Goal: Navigation & Orientation: Find specific page/section

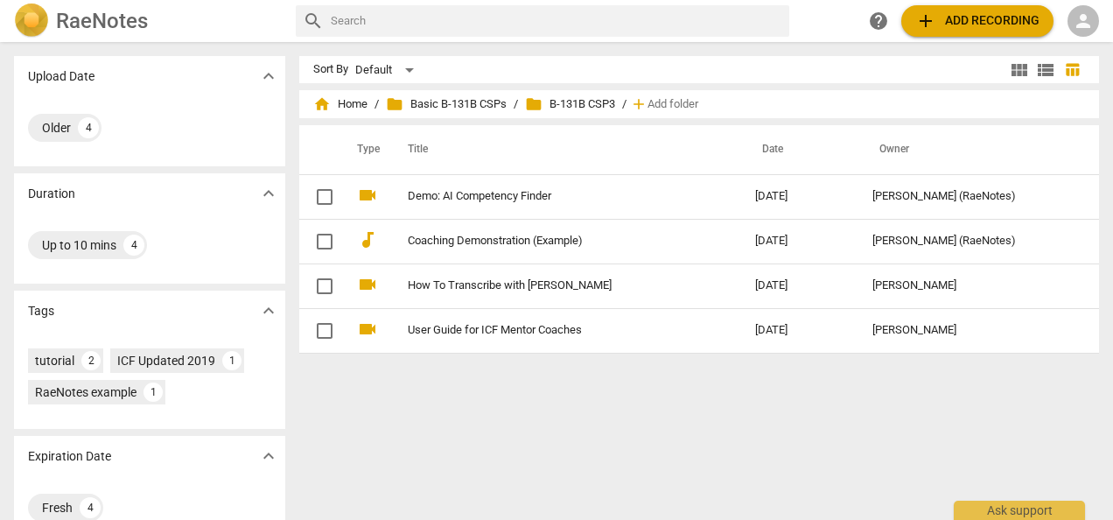
click at [579, 100] on span "folder B-131B CSP3" at bounding box center [570, 104] width 90 height 18
click at [529, 103] on span "folder" at bounding box center [534, 104] width 18 height 18
click at [550, 103] on span "folder B-131B CSP3" at bounding box center [570, 104] width 90 height 18
drag, startPoint x: 550, startPoint y: 103, endPoint x: 536, endPoint y: 108, distance: 14.7
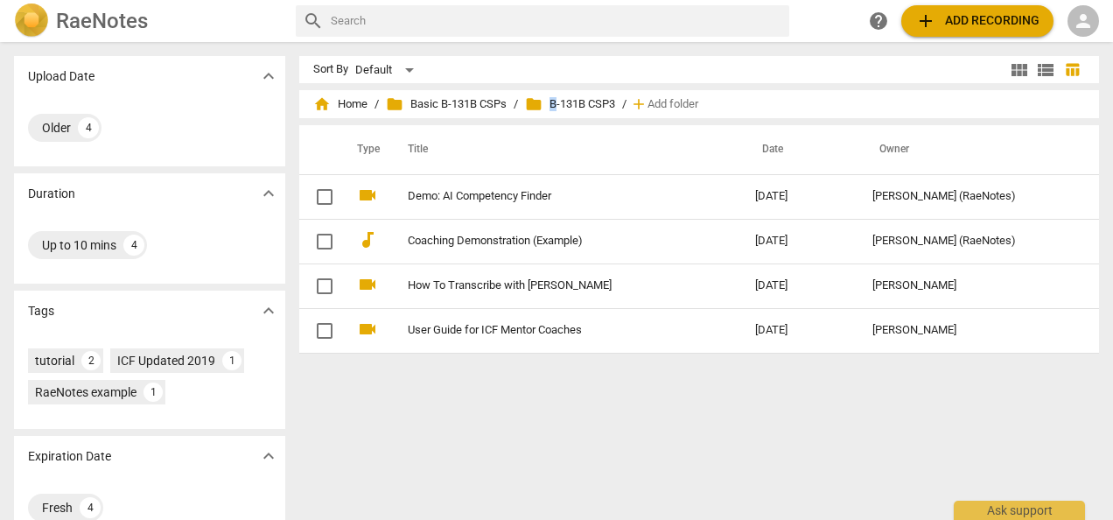
click at [537, 108] on span "folder" at bounding box center [534, 104] width 18 height 18
click at [453, 109] on span "folder Basic B-131B CSPs" at bounding box center [446, 104] width 121 height 18
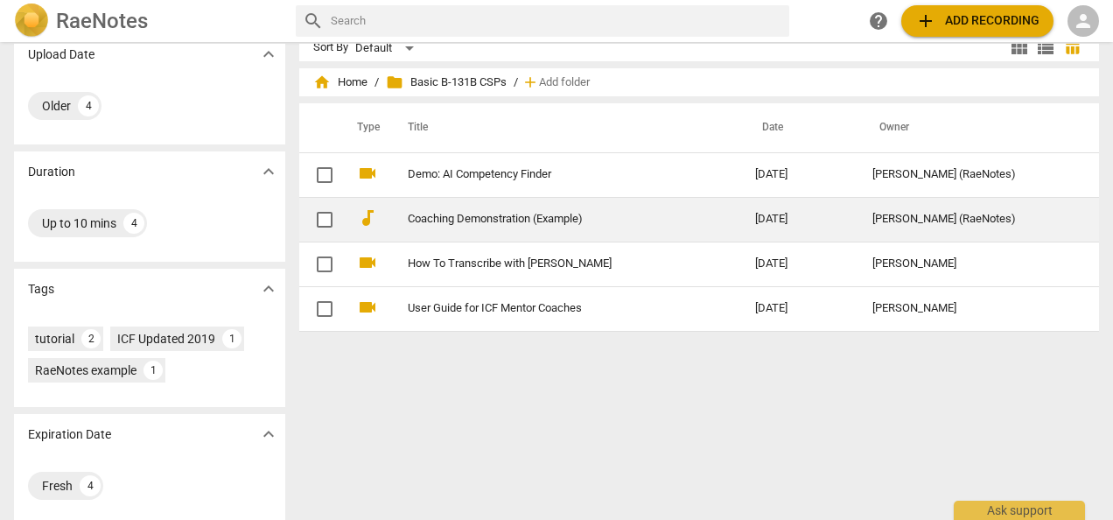
scroll to position [33, 0]
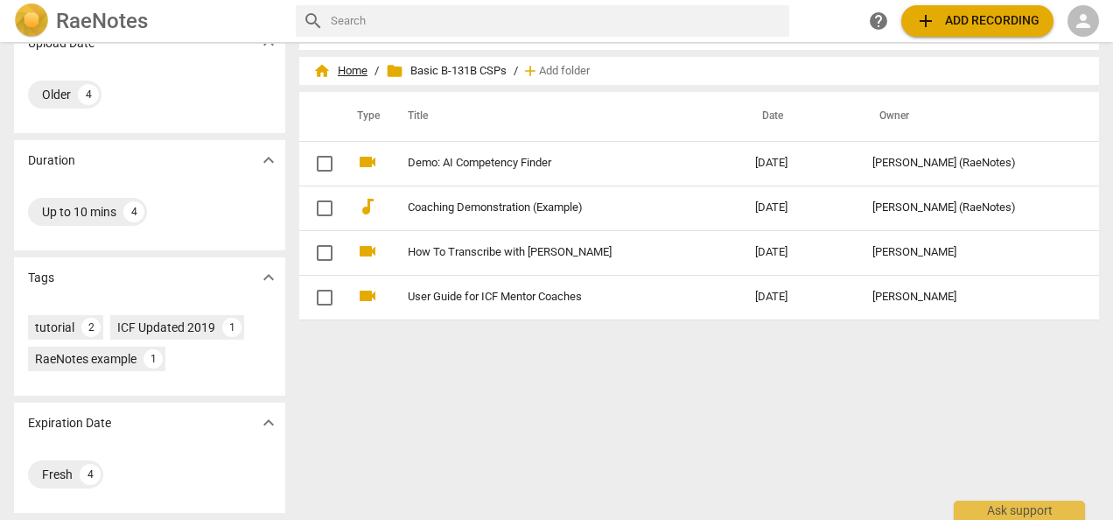
click at [346, 71] on span "home Home" at bounding box center [340, 71] width 54 height 18
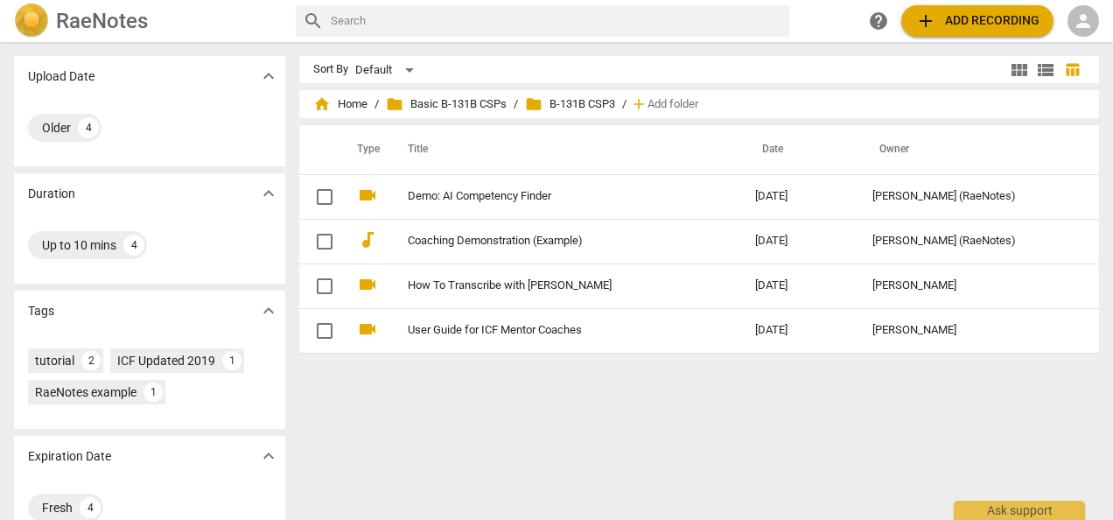
click at [533, 103] on span "folder" at bounding box center [534, 104] width 18 height 18
click at [575, 112] on span "folder B-131B CSP3" at bounding box center [570, 104] width 90 height 18
click at [586, 104] on span "folder B-131B CSP3" at bounding box center [570, 104] width 90 height 18
